Goal: Information Seeking & Learning: Find specific page/section

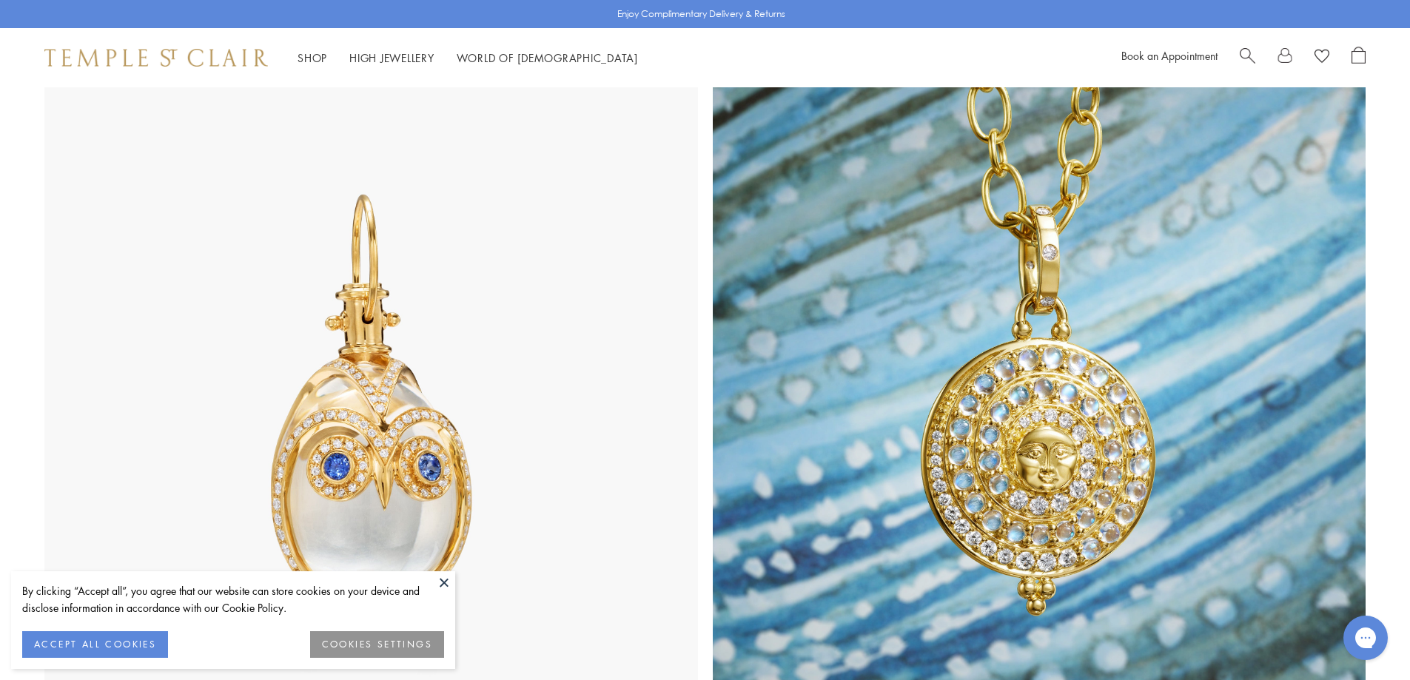
scroll to position [1041, 0]
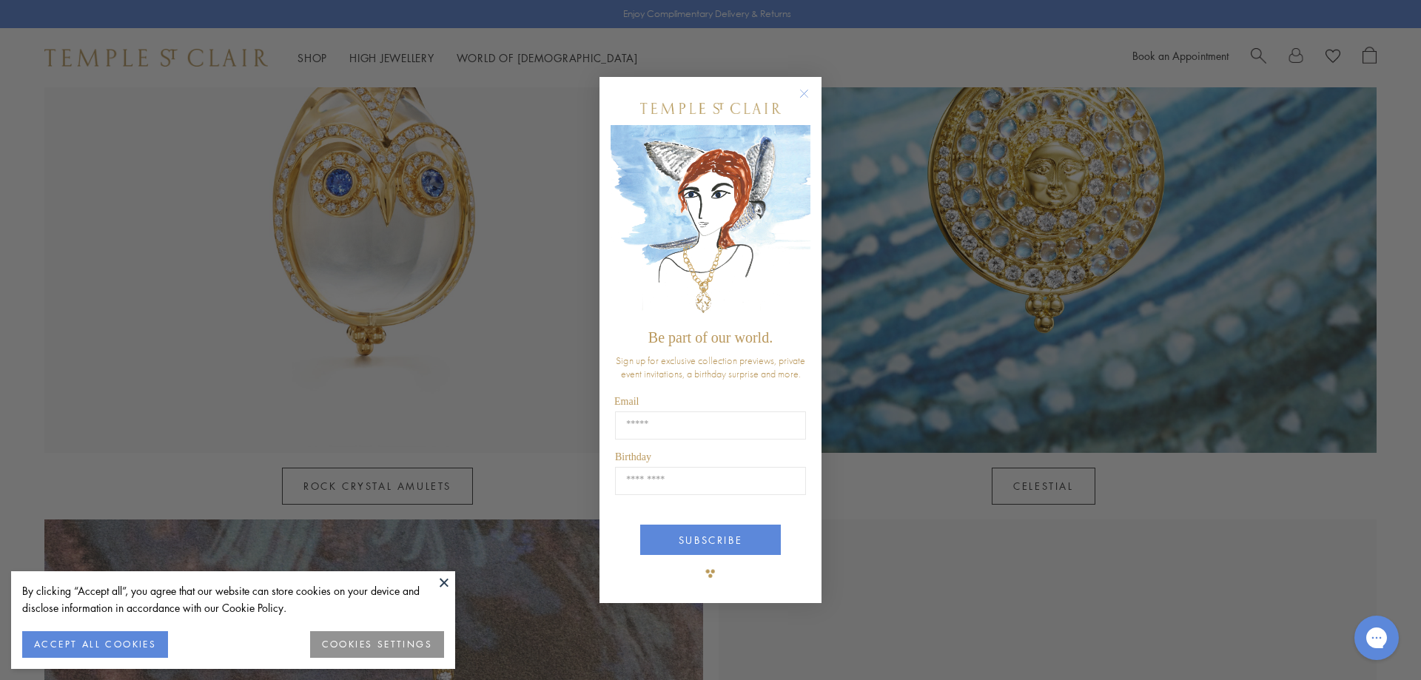
click at [802, 89] on circle "Close dialog" at bounding box center [805, 93] width 18 height 18
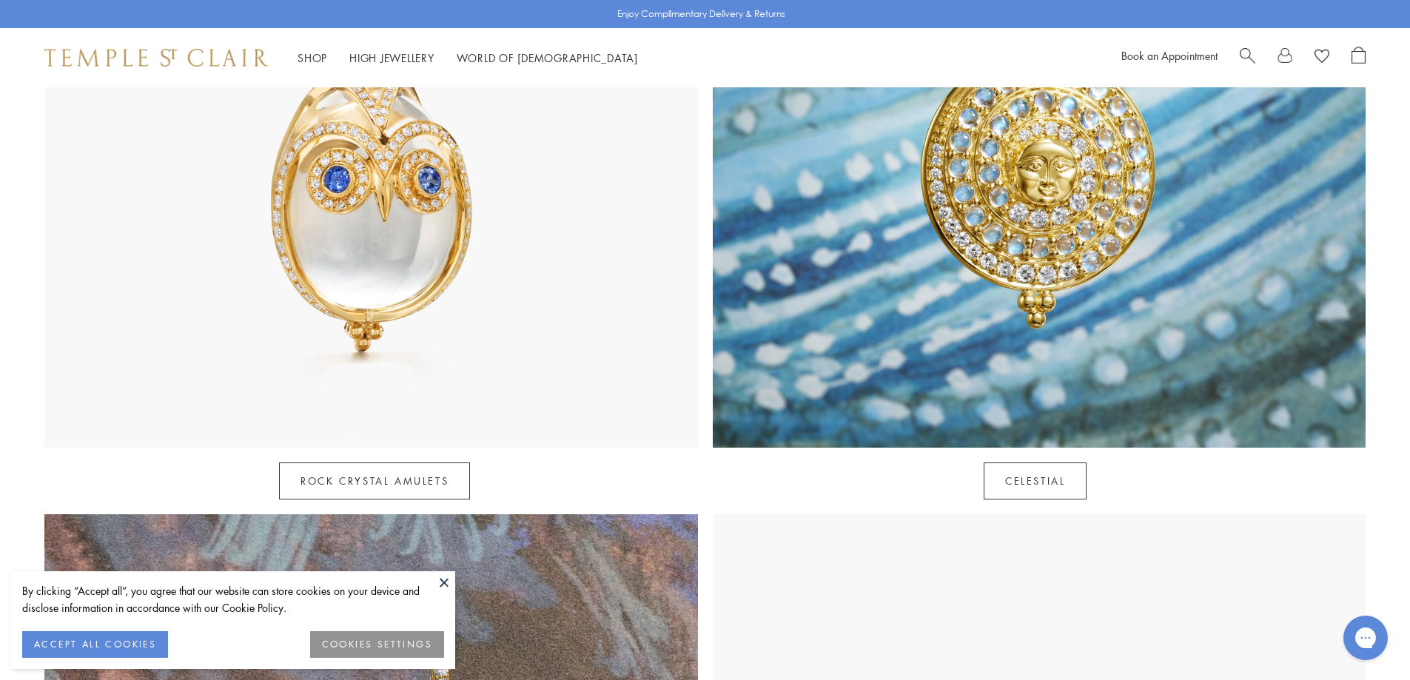
click at [144, 644] on button "ACCEPT ALL COOKIES" at bounding box center [95, 644] width 146 height 27
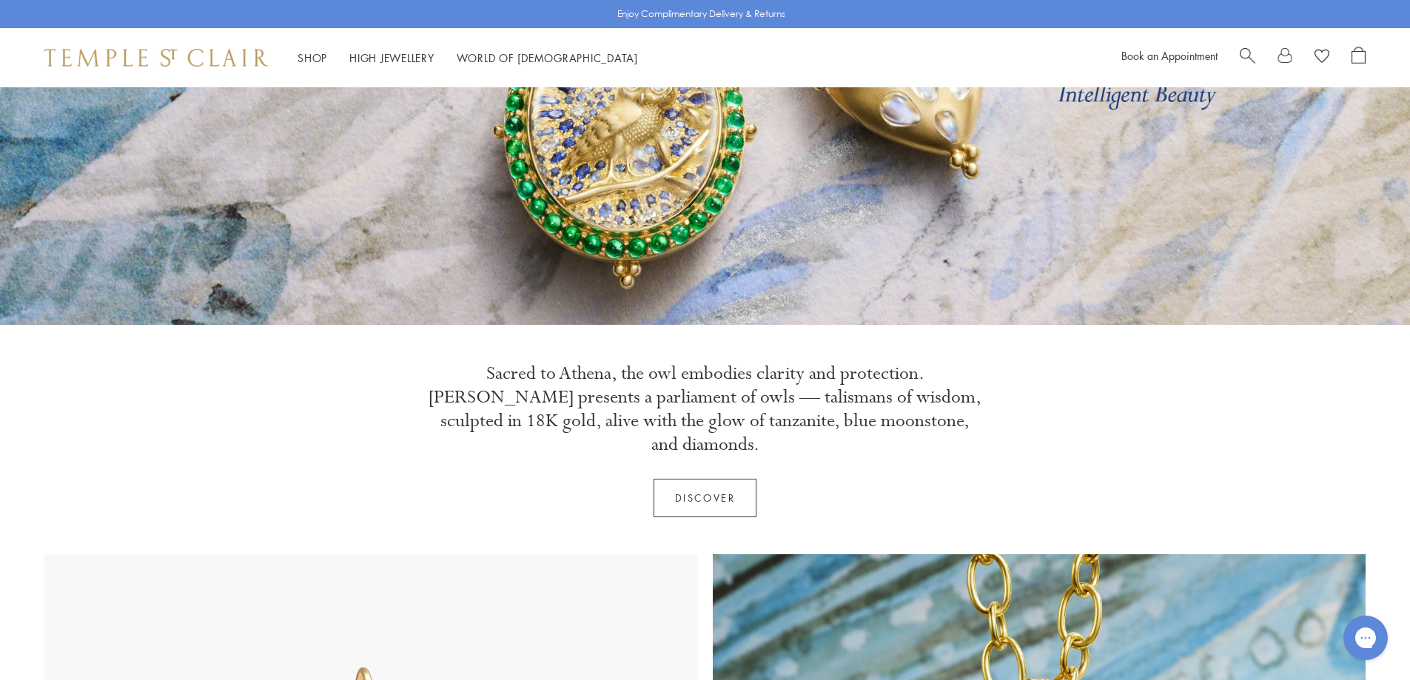
scroll to position [0, 0]
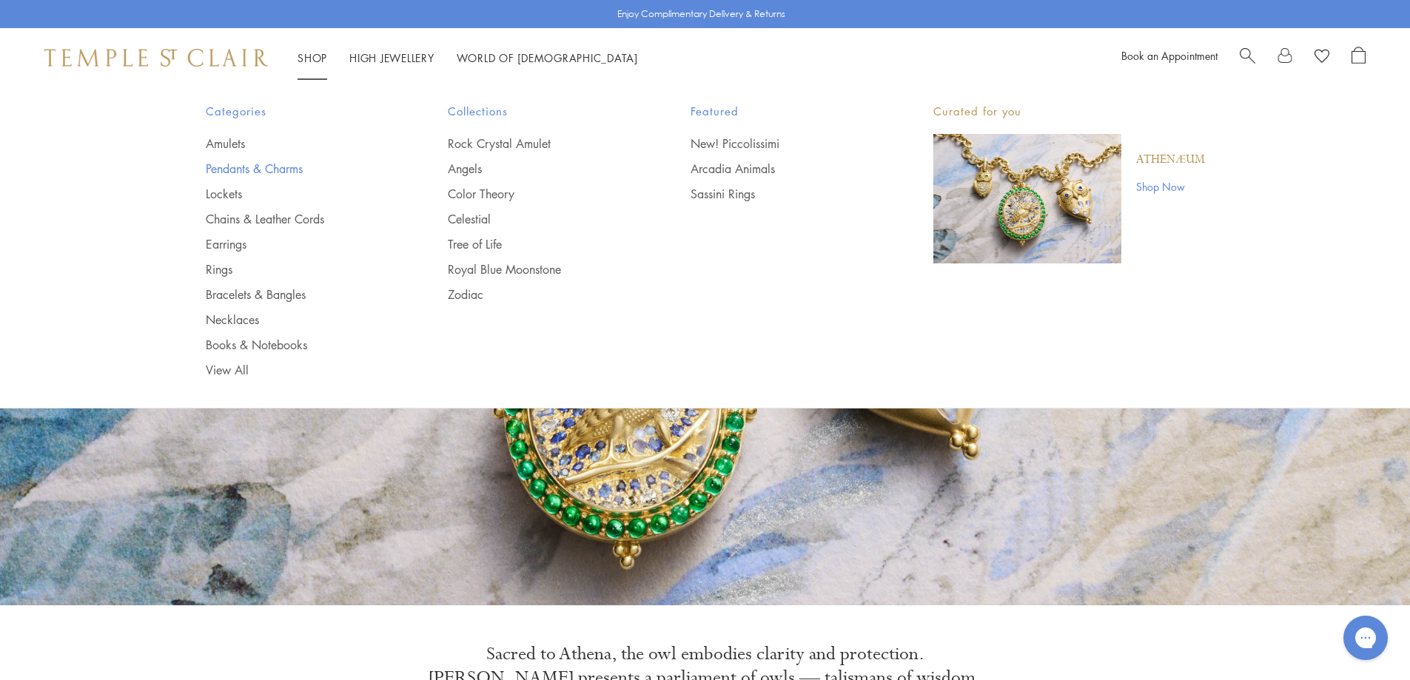
click at [258, 166] on link "Pendants & Charms" at bounding box center [298, 169] width 184 height 16
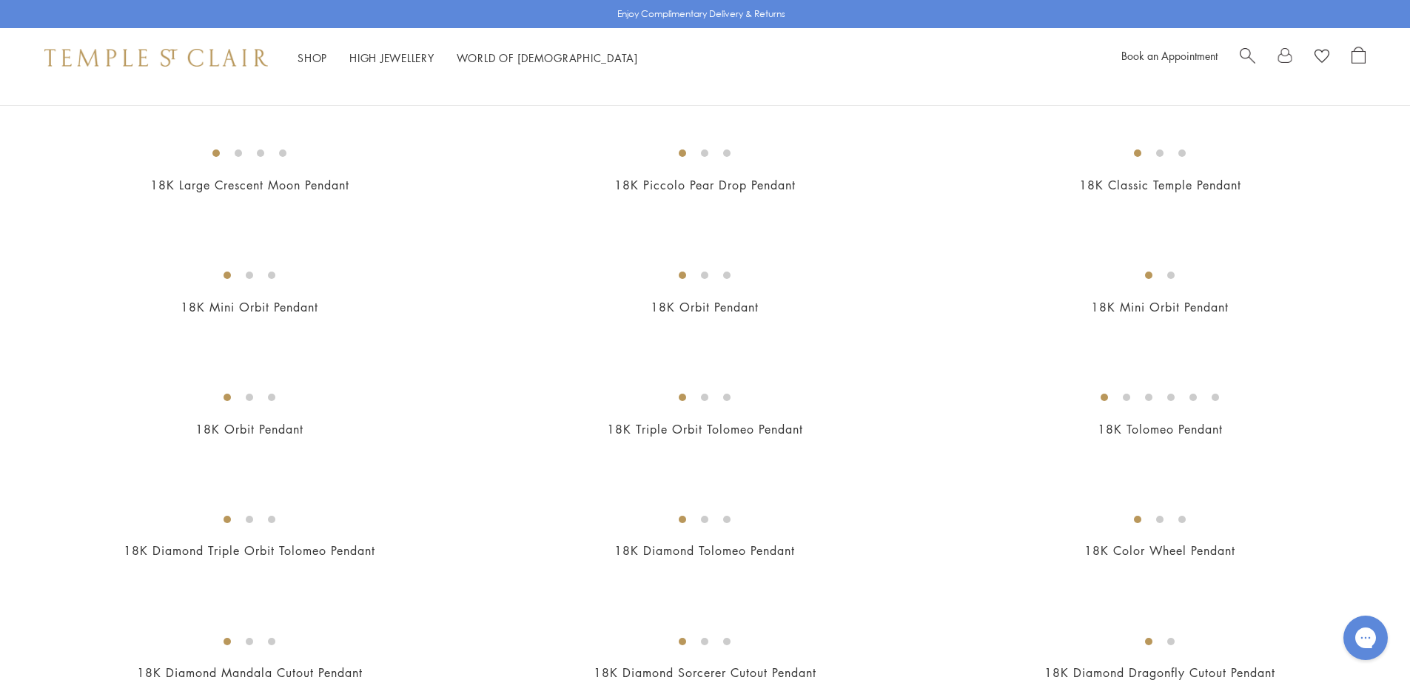
scroll to position [1816, 0]
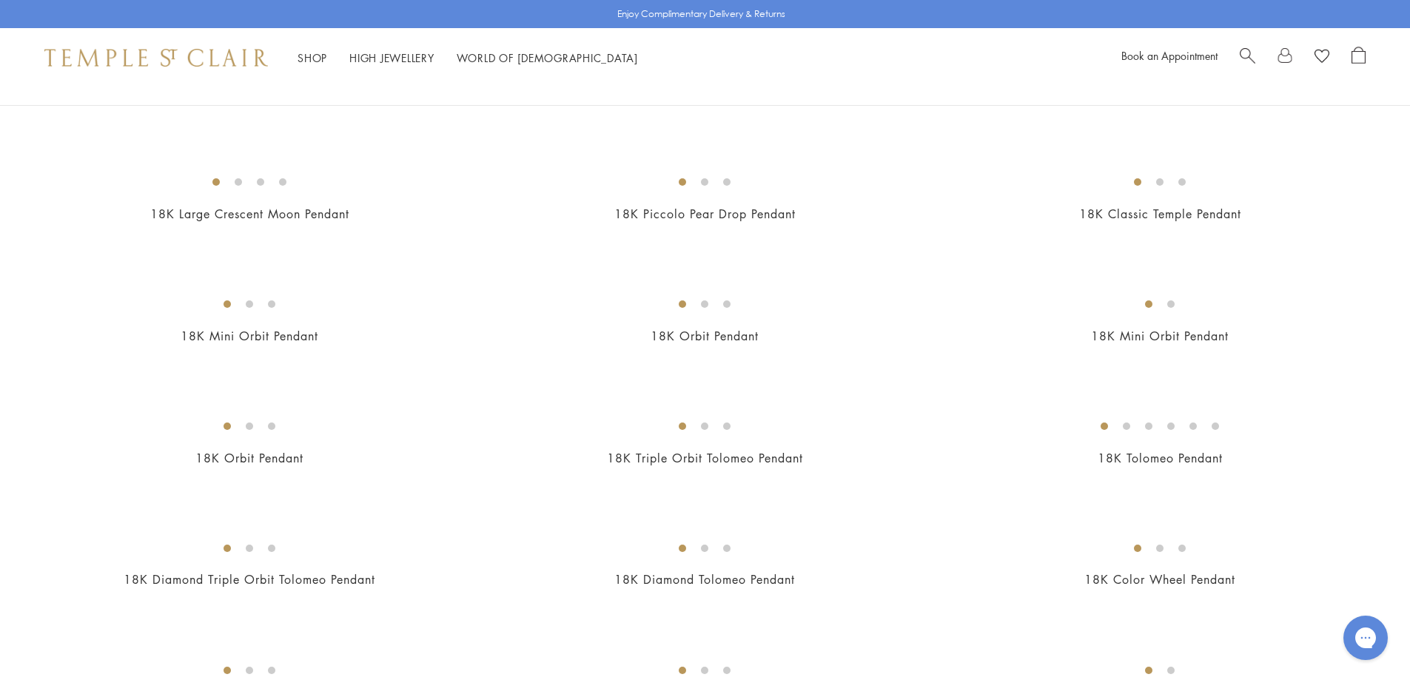
click at [0, 0] on img at bounding box center [0, 0] width 0 height 0
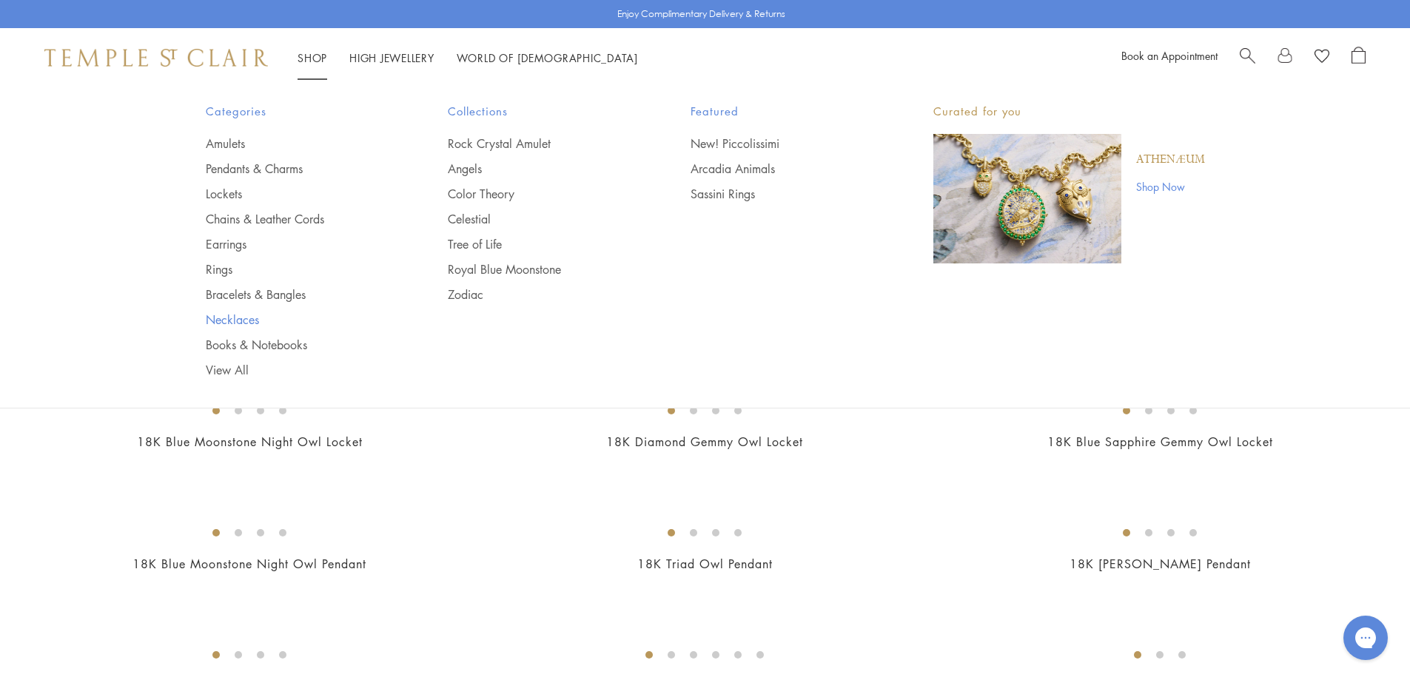
click at [221, 318] on link "Necklaces" at bounding box center [298, 320] width 184 height 16
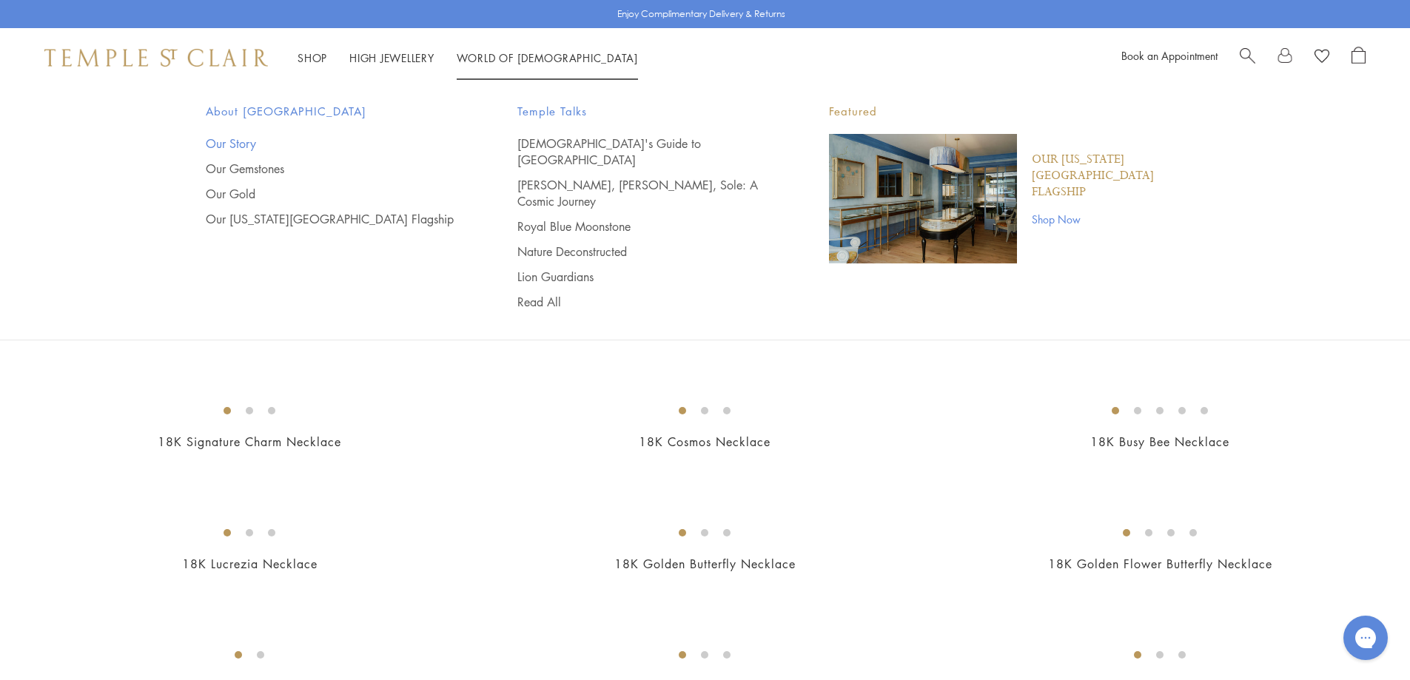
click at [232, 143] on link "Our Story" at bounding box center [332, 143] width 252 height 16
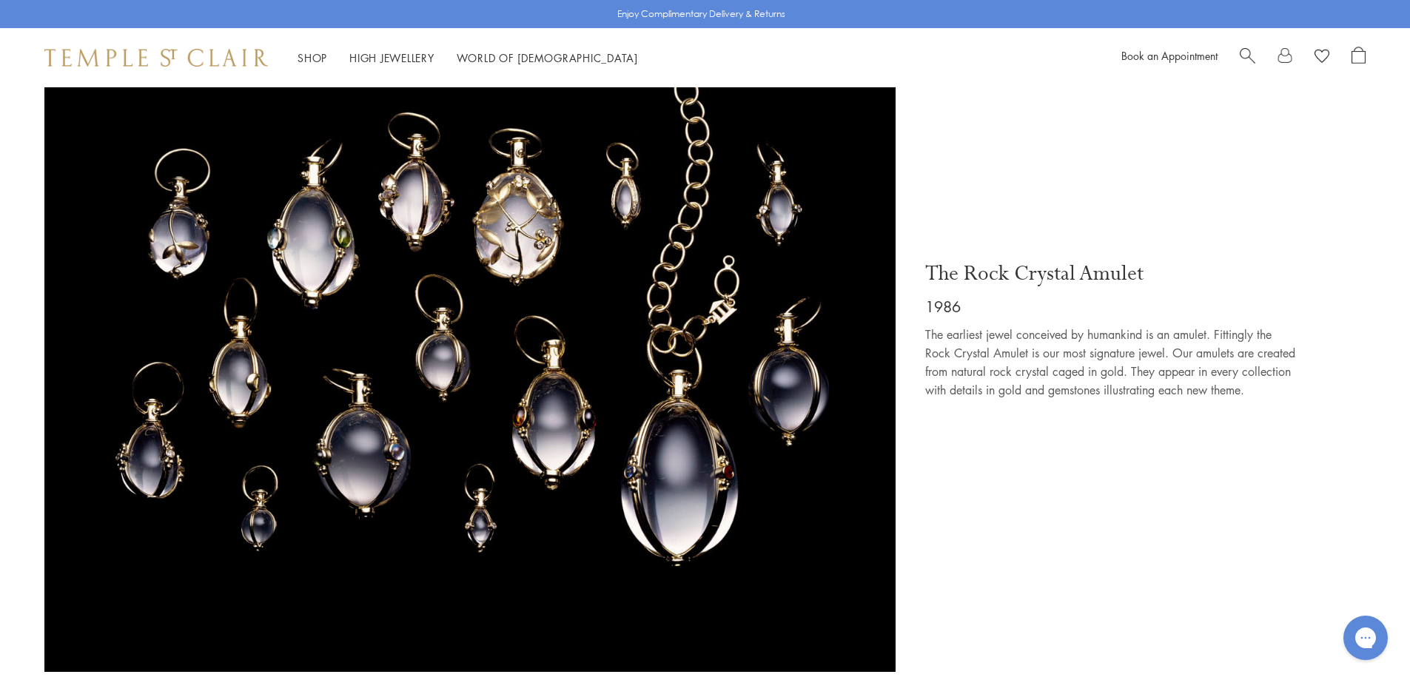
scroll to position [1647, 0]
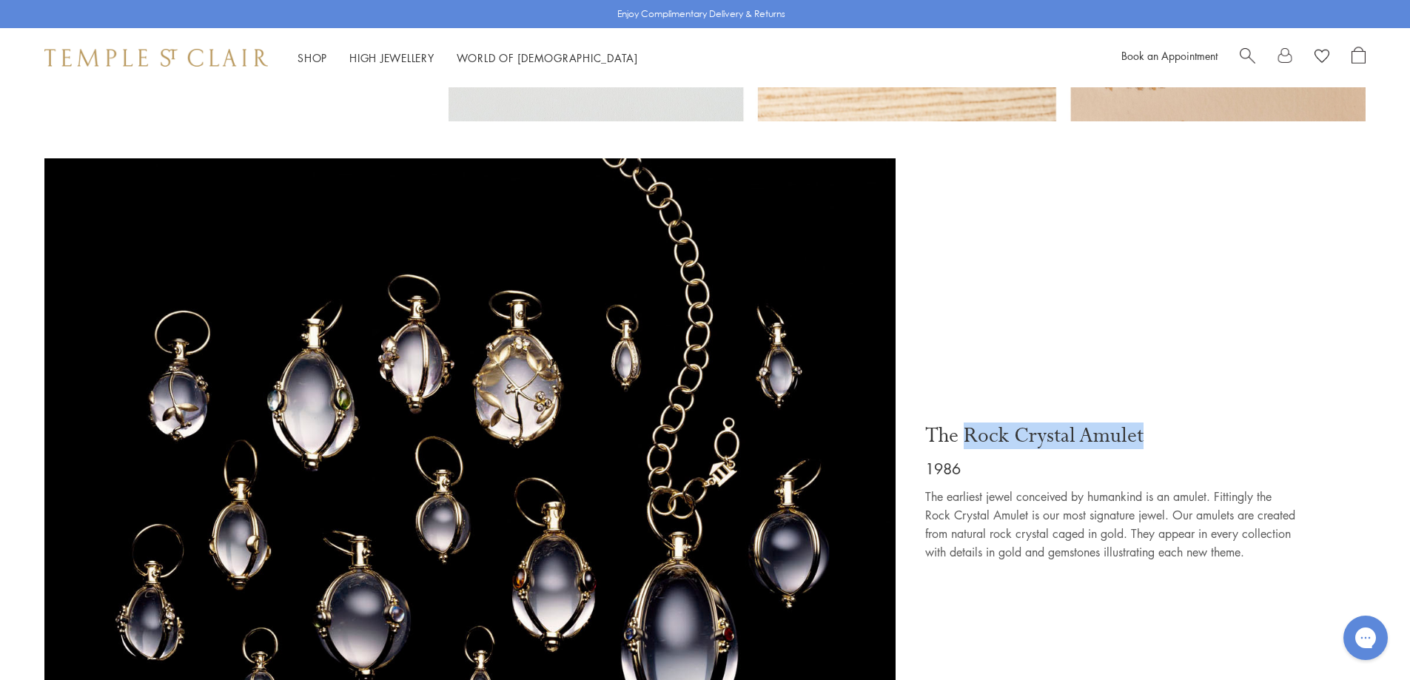
drag, startPoint x: 970, startPoint y: 397, endPoint x: 1148, endPoint y: 395, distance: 178.4
click at [1148, 423] on p "The Rock Crystal Amulet" at bounding box center [1110, 436] width 370 height 27
copy p "Rock Crystal Amulet"
click at [1249, 53] on span "Search" at bounding box center [1248, 55] width 16 height 16
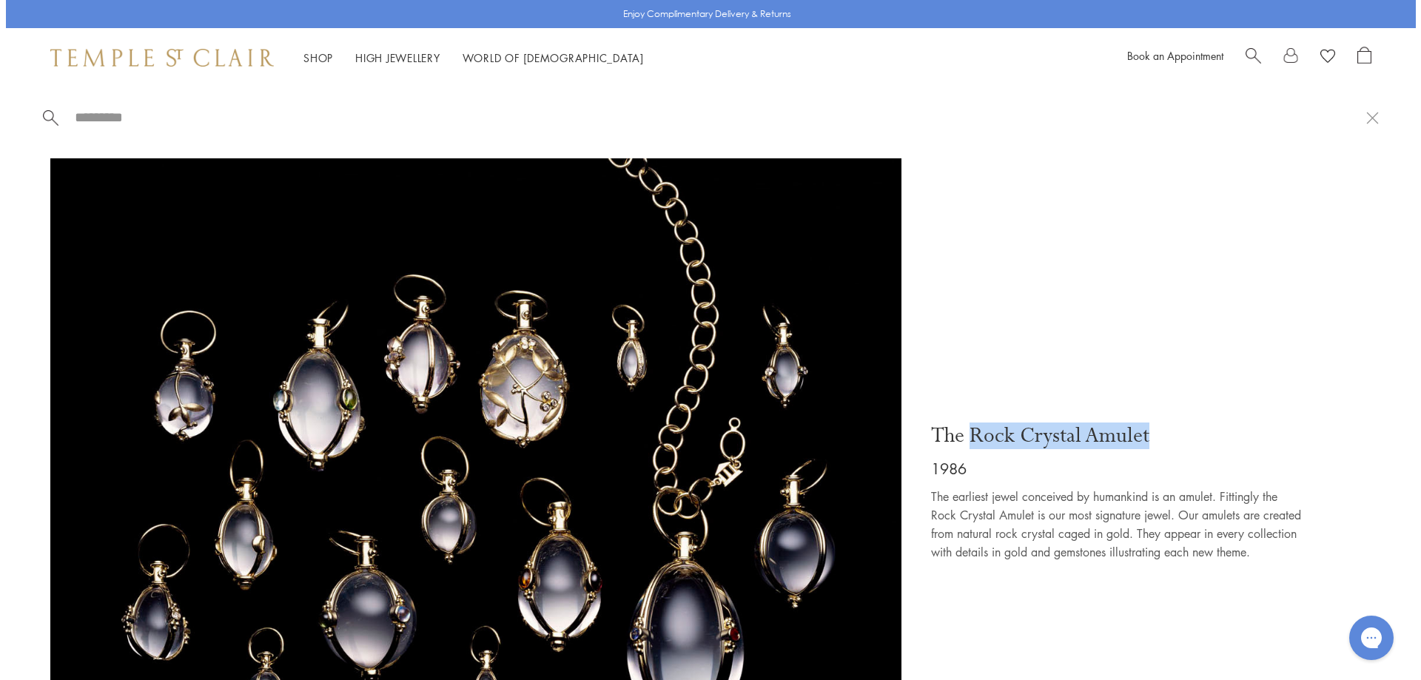
scroll to position [1655, 0]
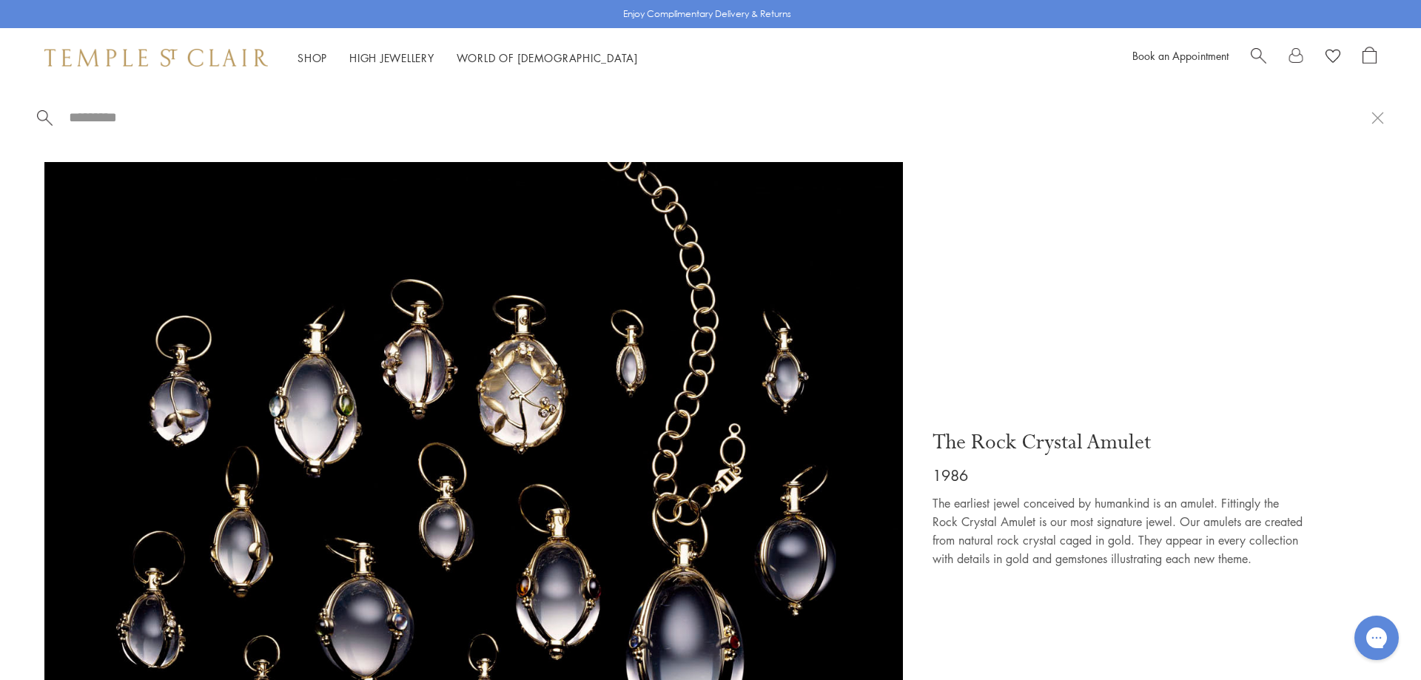
click at [1258, 58] on span "Search" at bounding box center [1259, 55] width 16 height 16
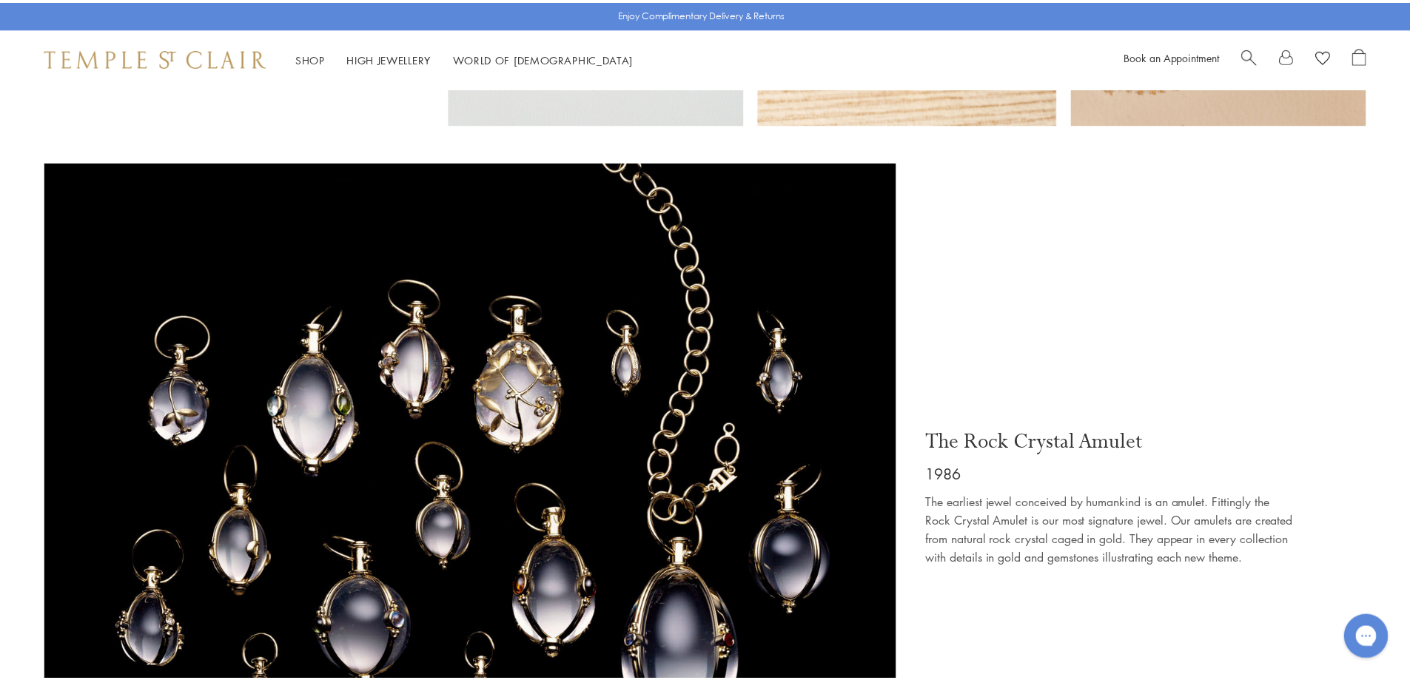
scroll to position [1647, 0]
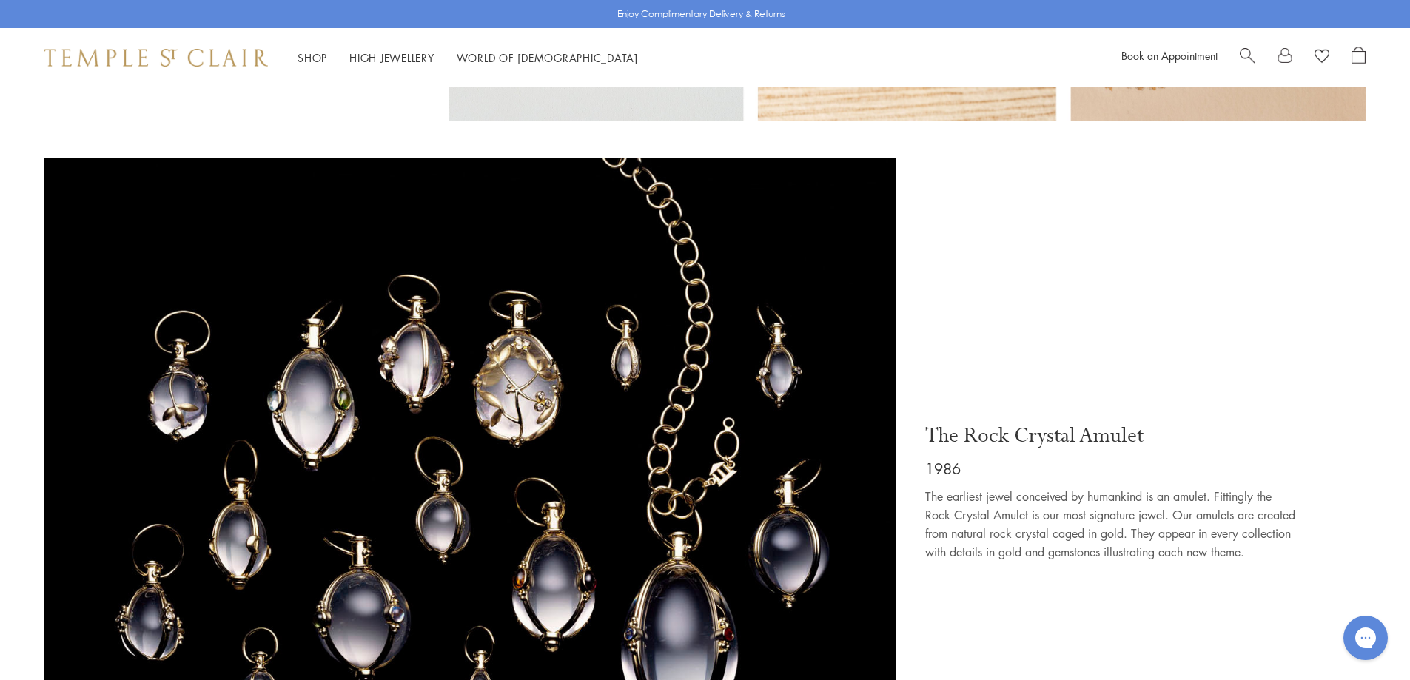
click at [1258, 57] on div at bounding box center [1303, 58] width 126 height 22
click at [1249, 53] on span "Search" at bounding box center [1248, 55] width 16 height 16
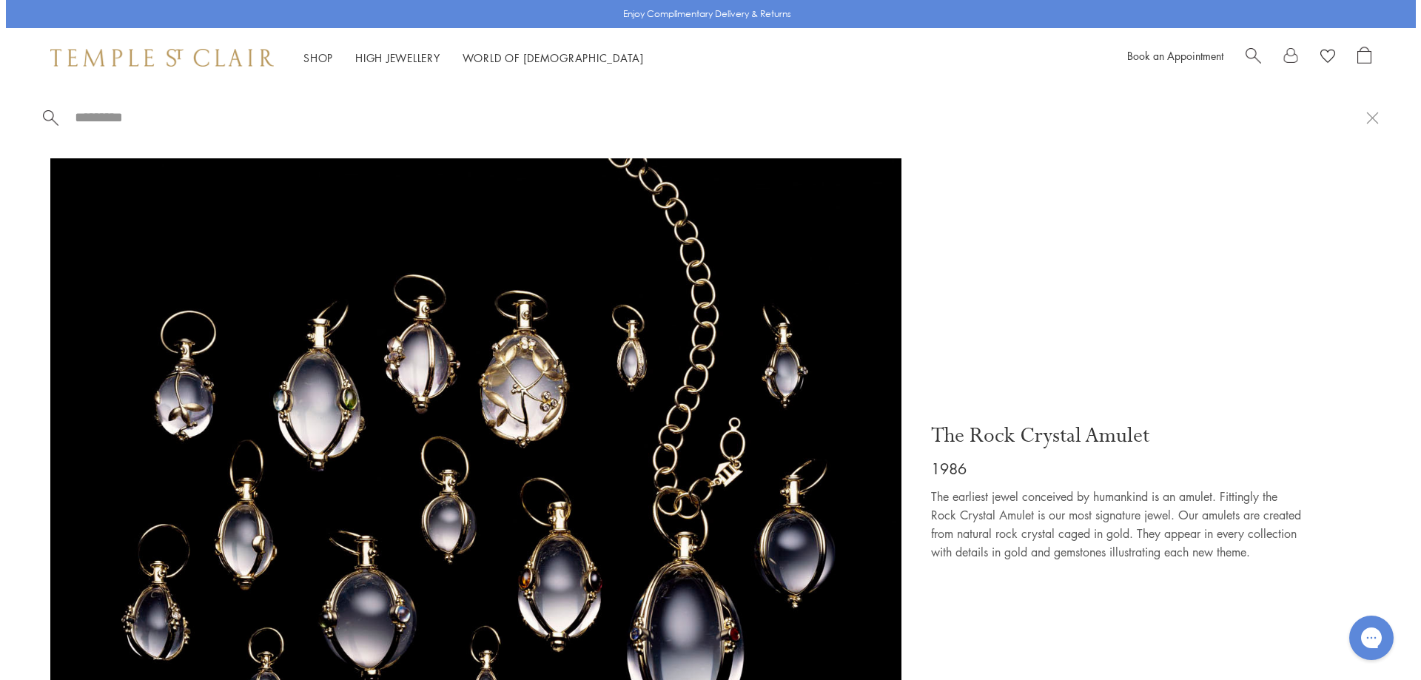
scroll to position [1655, 0]
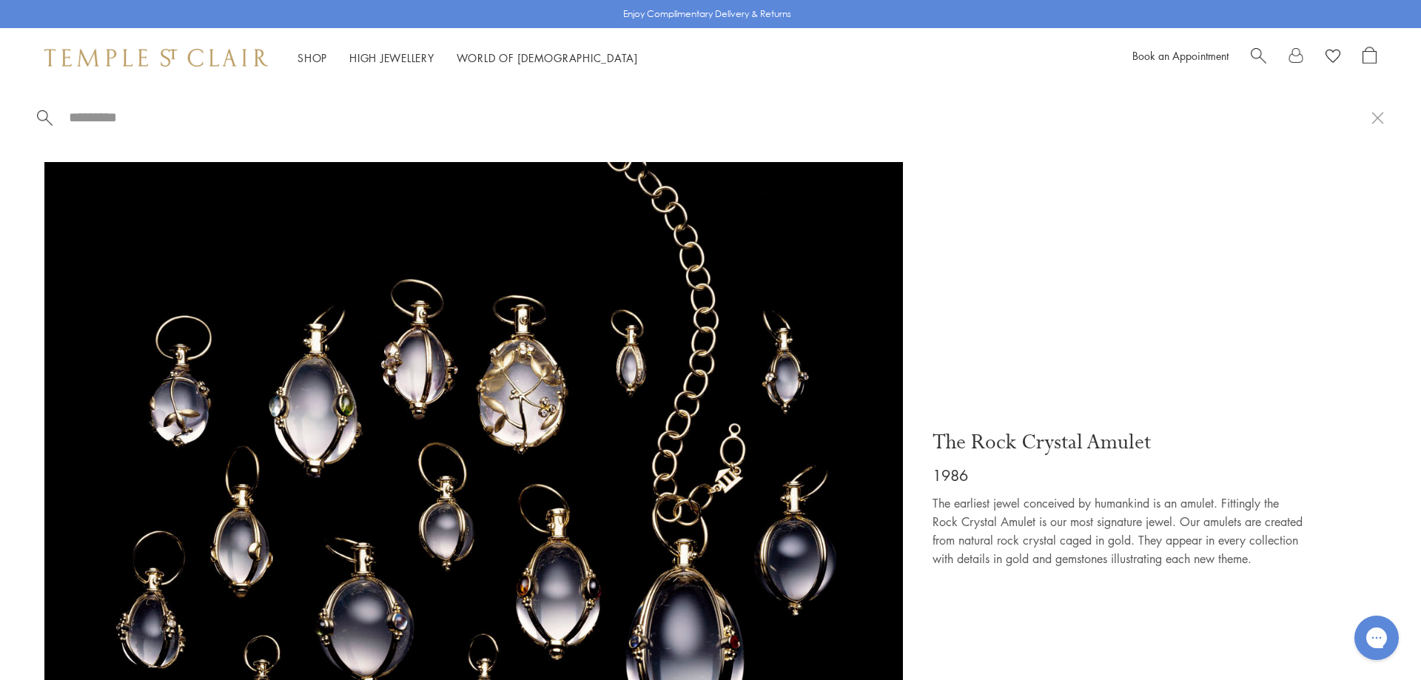
paste input "**********"
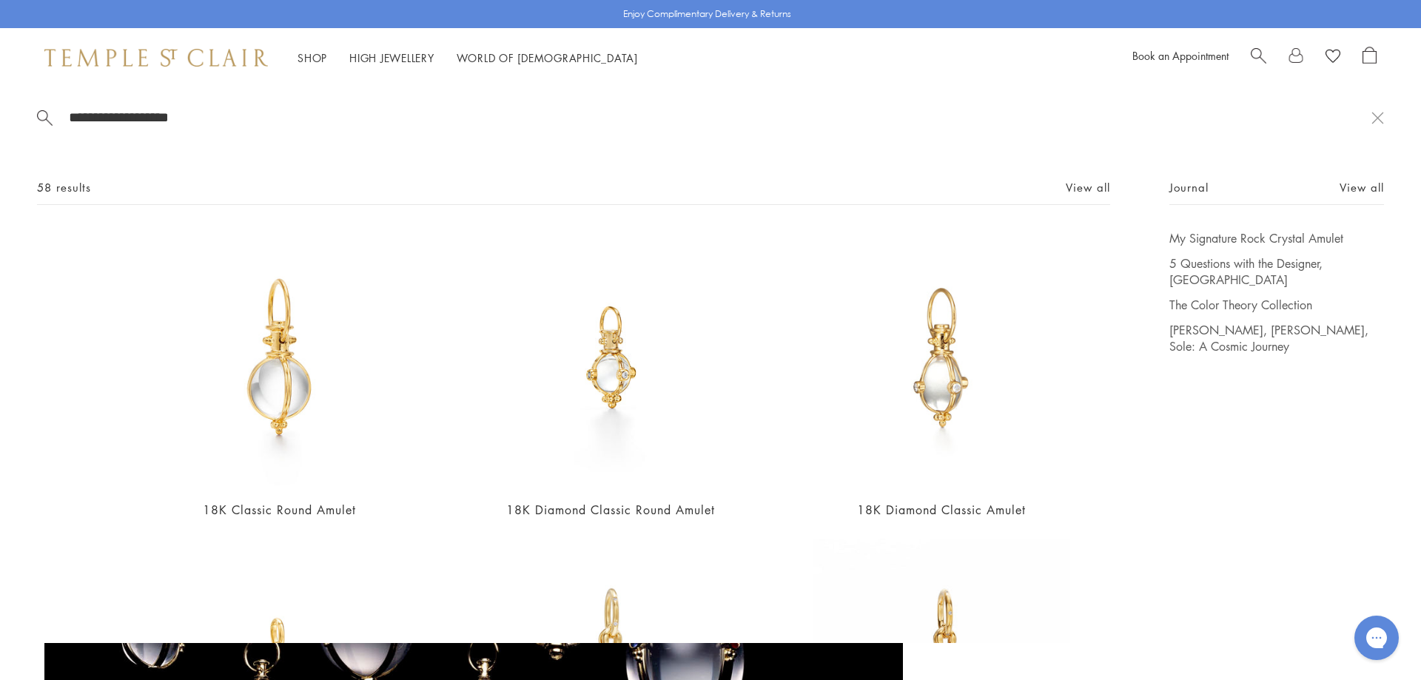
type input "**********"
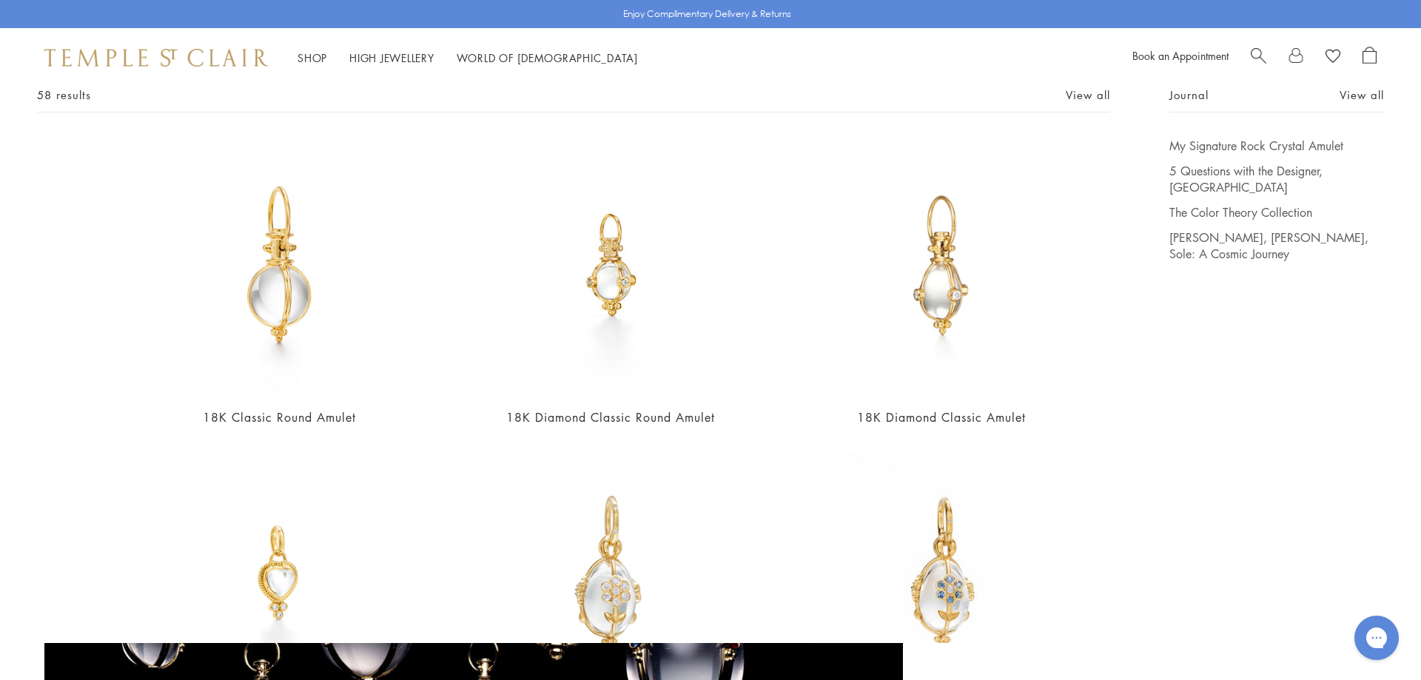
scroll to position [0, 0]
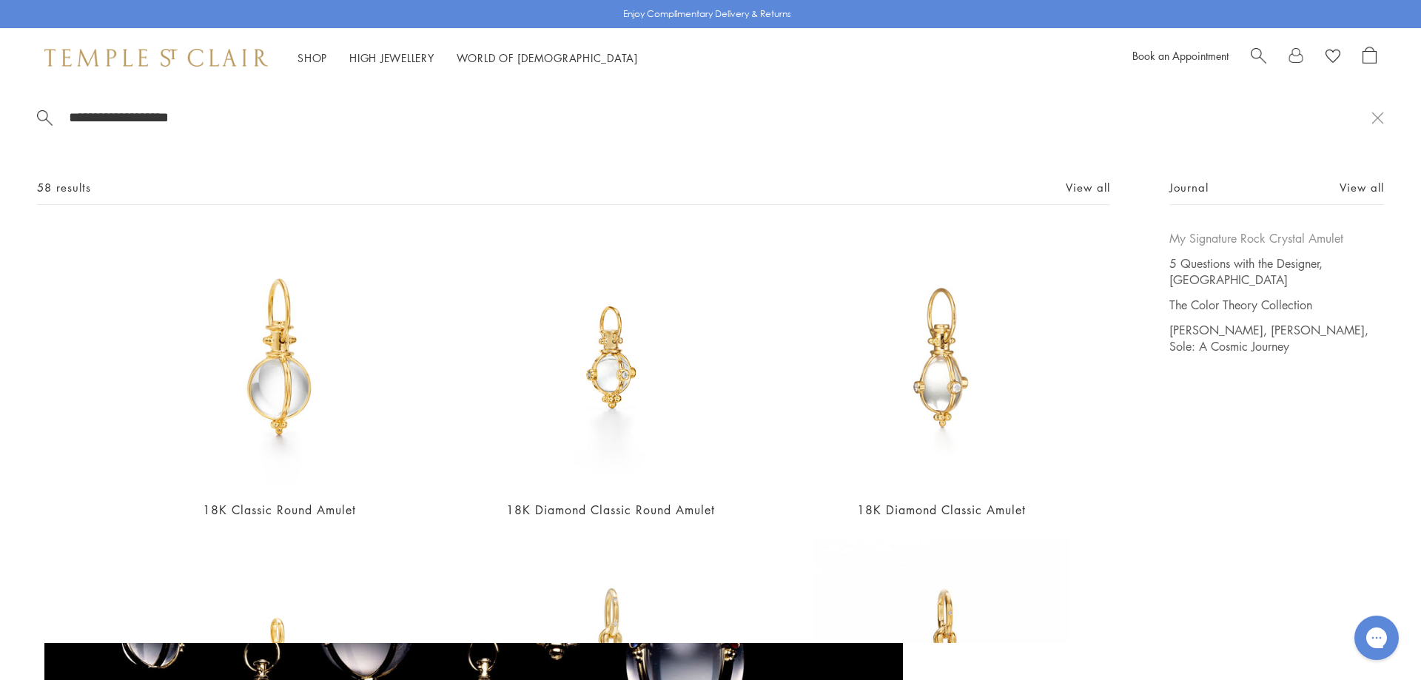
click at [1212, 238] on link "My Signature Rock Crystal Amulet" at bounding box center [1277, 238] width 215 height 16
